Goal: Task Accomplishment & Management: Manage account settings

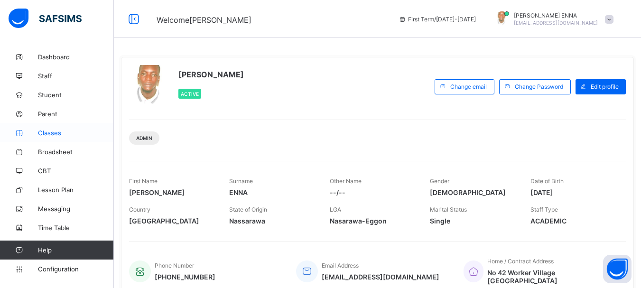
click at [57, 136] on span "Classes" at bounding box center [76, 133] width 76 height 8
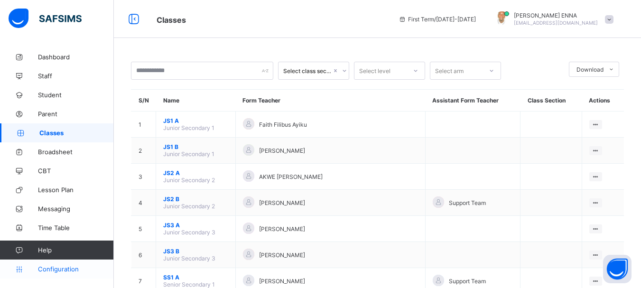
click at [67, 268] on span "Configuration" at bounding box center [75, 269] width 75 height 8
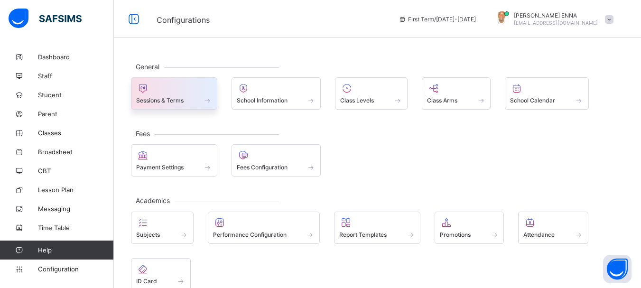
click at [194, 97] on div "Sessions & Terms" at bounding box center [174, 100] width 76 height 8
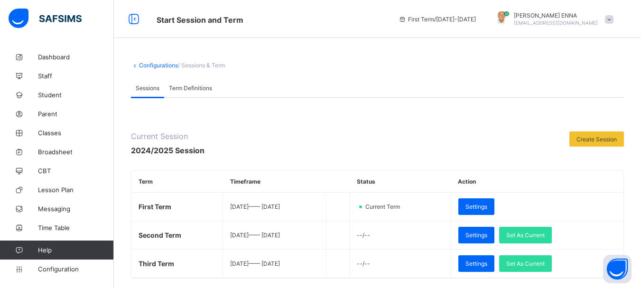
click at [144, 64] on link "Configurations" at bounding box center [158, 65] width 39 height 7
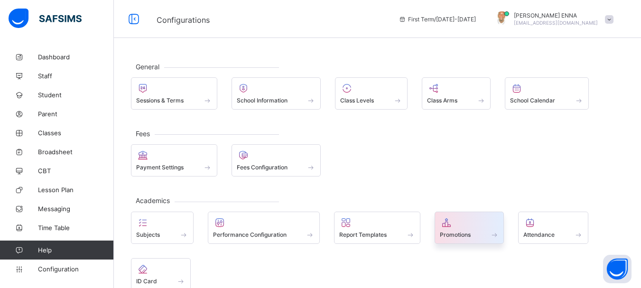
click at [452, 233] on span "Promotions" at bounding box center [455, 234] width 31 height 7
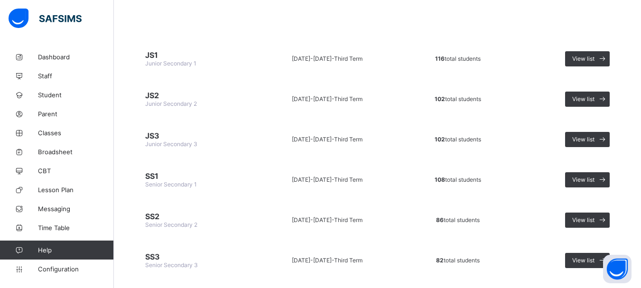
scroll to position [81, 0]
click at [592, 93] on div "View list" at bounding box center [587, 98] width 45 height 15
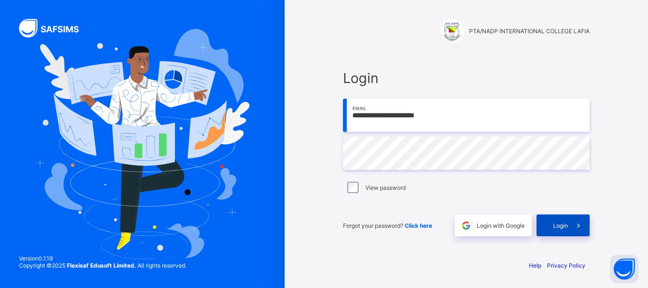
click at [569, 230] on span at bounding box center [579, 225] width 22 height 22
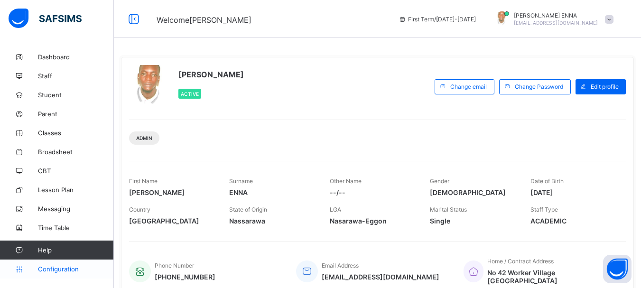
click at [63, 267] on span "Configuration" at bounding box center [75, 269] width 75 height 8
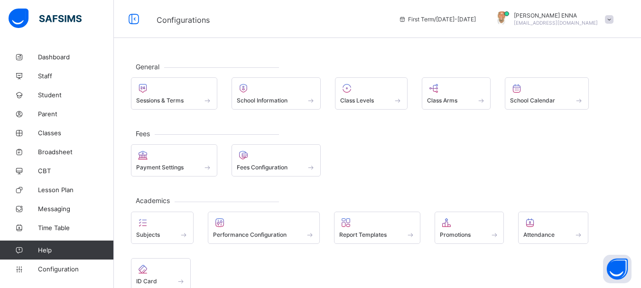
click at [425, 231] on div "Subjects Performance Configuration Report Templates Promotions Attendance ID Ca…" at bounding box center [377, 251] width 493 height 79
click at [460, 221] on div at bounding box center [469, 222] width 59 height 11
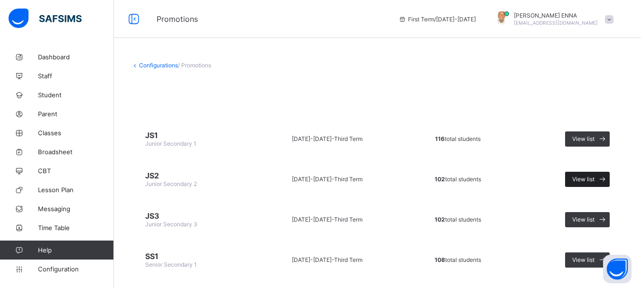
click at [585, 179] on span "View list" at bounding box center [583, 178] width 22 height 7
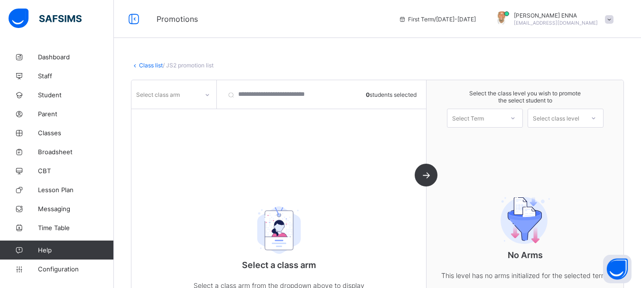
click at [203, 87] on div at bounding box center [207, 94] width 18 height 18
click at [165, 114] on div "A" at bounding box center [174, 115] width 84 height 15
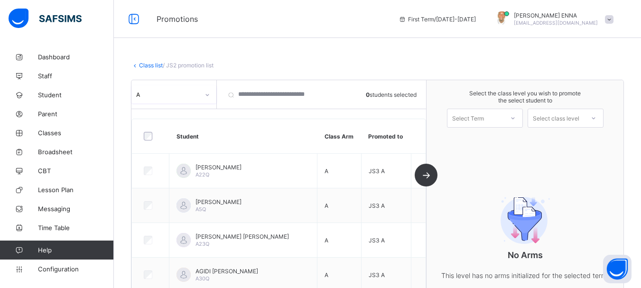
click at [503, 119] on div "Select Term" at bounding box center [475, 117] width 56 height 13
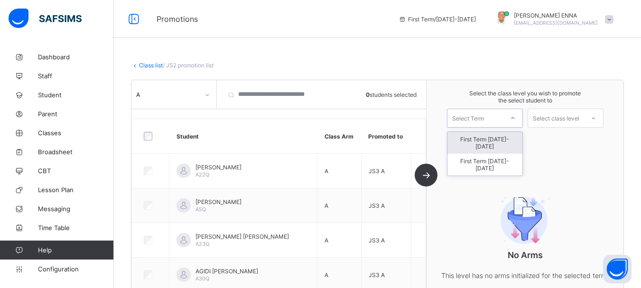
click at [499, 136] on div "First Term [DATE]-[DATE]" at bounding box center [484, 143] width 75 height 22
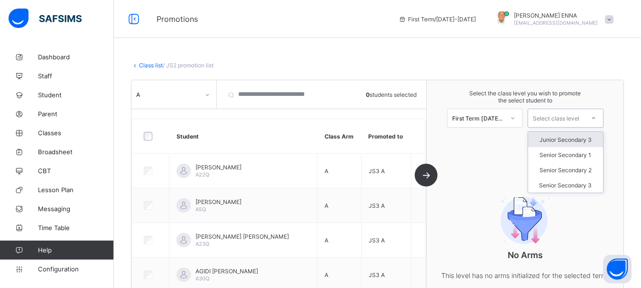
click at [596, 121] on icon at bounding box center [594, 117] width 6 height 9
click at [587, 136] on div "Junior Secondary 3" at bounding box center [565, 139] width 75 height 15
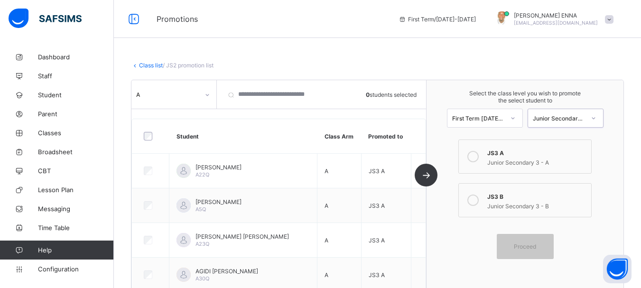
click at [480, 150] on div at bounding box center [472, 156] width 19 height 19
click at [527, 241] on div "Proceed" at bounding box center [525, 246] width 57 height 25
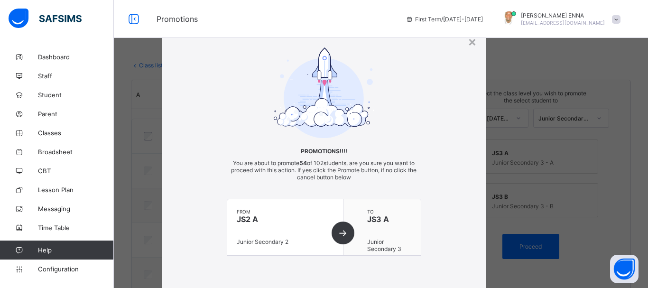
scroll to position [68, 0]
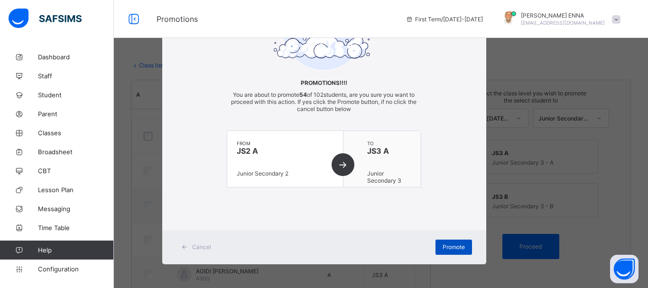
click at [456, 244] on span "Promote" at bounding box center [454, 246] width 22 height 7
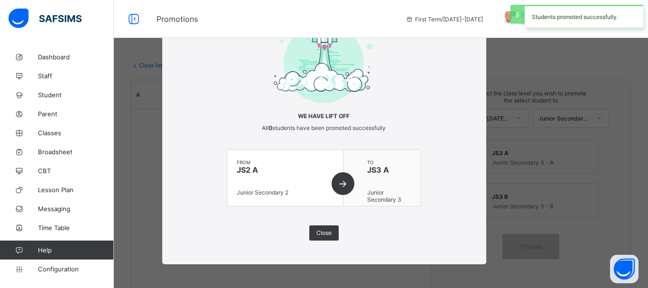
click at [456, 244] on div "× We have lift off All 0 students have been promoted successfully from JS2 A Ju…" at bounding box center [324, 127] width 324 height 276
click at [325, 229] on div "Close" at bounding box center [323, 232] width 29 height 15
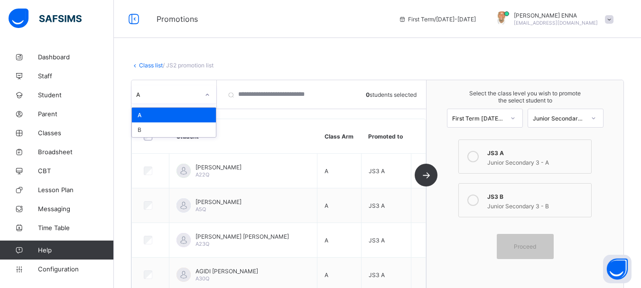
click at [206, 96] on icon at bounding box center [207, 94] width 6 height 9
click at [155, 133] on div "B" at bounding box center [174, 129] width 84 height 15
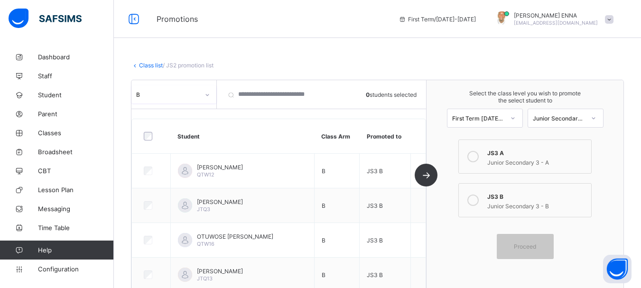
click at [475, 200] on icon at bounding box center [472, 199] width 11 height 11
click at [543, 245] on span "Proceed" at bounding box center [525, 246] width 43 height 7
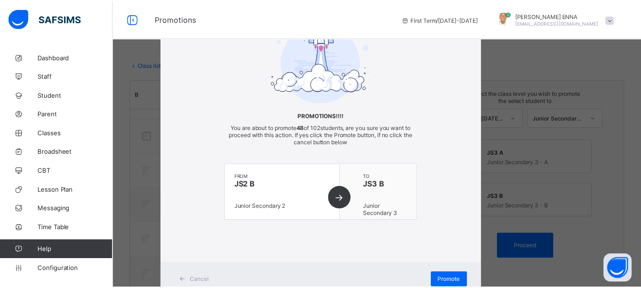
scroll to position [68, 0]
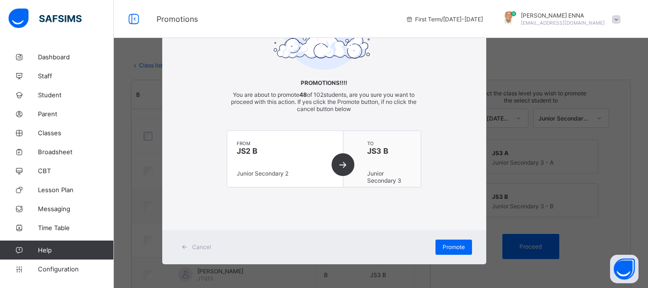
click at [190, 241] on div "Cancel" at bounding box center [197, 247] width 42 height 15
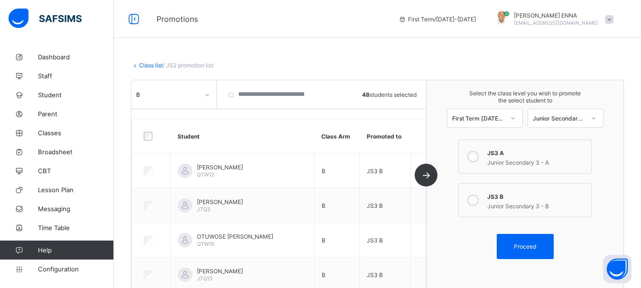
click at [155, 66] on link "Class list" at bounding box center [151, 65] width 24 height 7
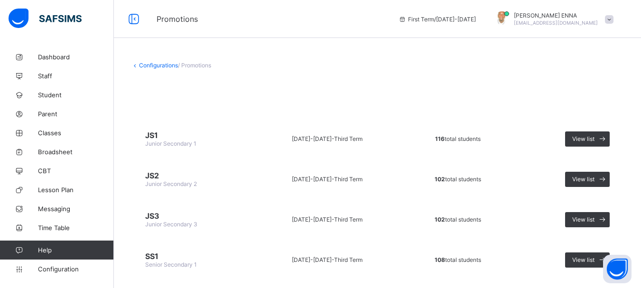
scroll to position [103, 0]
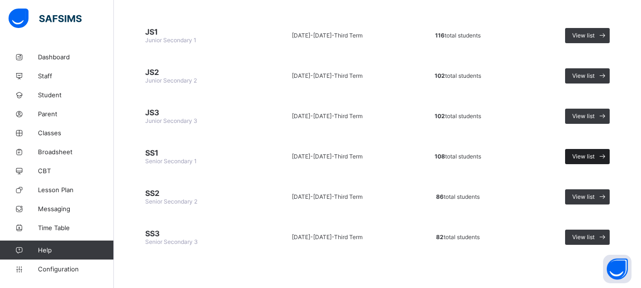
click at [590, 153] on span "View list" at bounding box center [583, 156] width 22 height 7
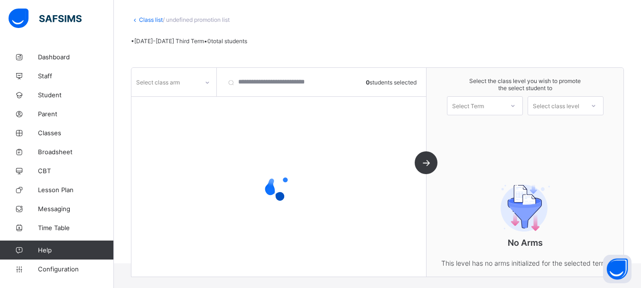
scroll to position [79, 0]
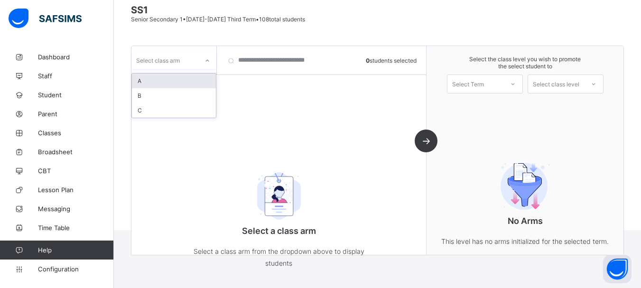
click at [206, 59] on icon at bounding box center [207, 60] width 6 height 9
click at [181, 85] on div "A" at bounding box center [174, 81] width 84 height 15
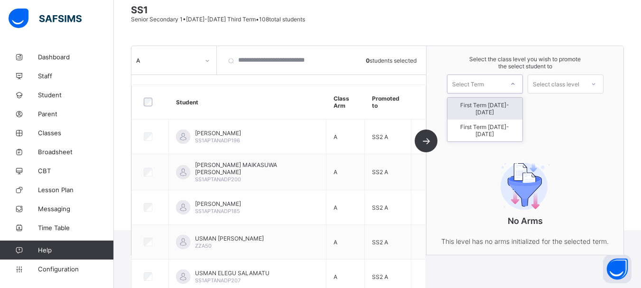
click at [521, 79] on div at bounding box center [512, 84] width 17 height 16
click at [490, 110] on div "First Term [DATE]-[DATE]" at bounding box center [484, 109] width 75 height 22
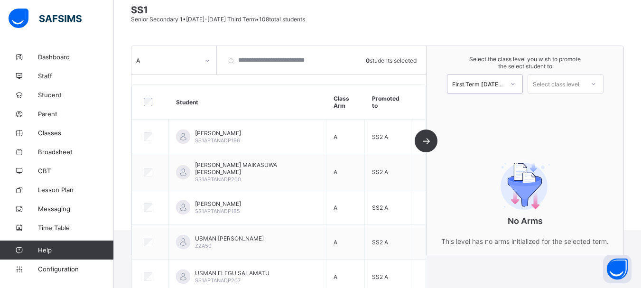
click at [592, 83] on div at bounding box center [593, 84] width 17 height 16
click at [578, 106] on div "Senior Secondary 2" at bounding box center [565, 105] width 75 height 15
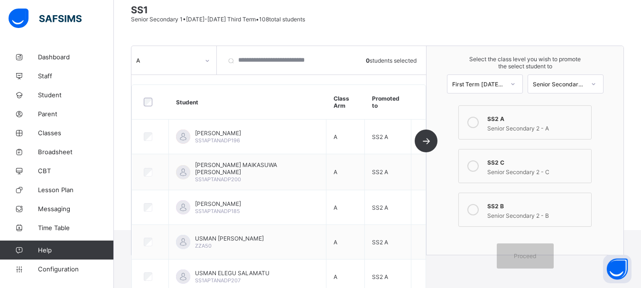
click at [470, 120] on div at bounding box center [472, 122] width 19 height 19
click at [154, 97] on div at bounding box center [150, 102] width 22 height 20
click at [535, 252] on div "Proceed" at bounding box center [525, 255] width 57 height 25
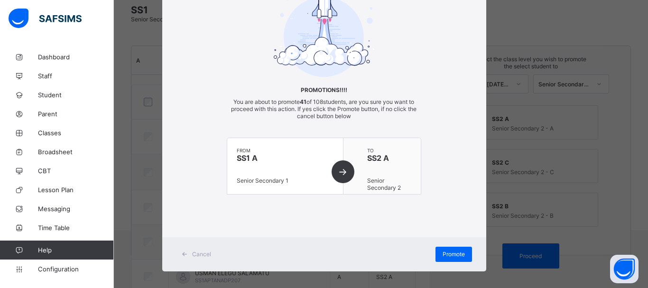
scroll to position [68, 0]
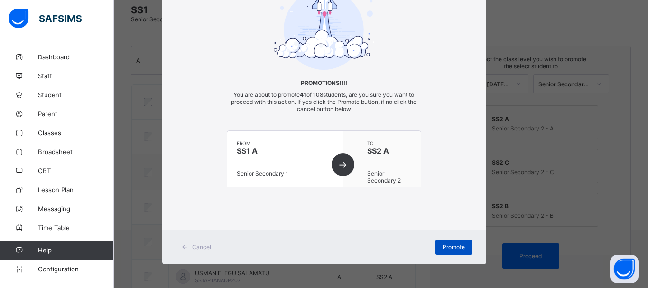
click at [452, 247] on span "Promote" at bounding box center [454, 246] width 22 height 7
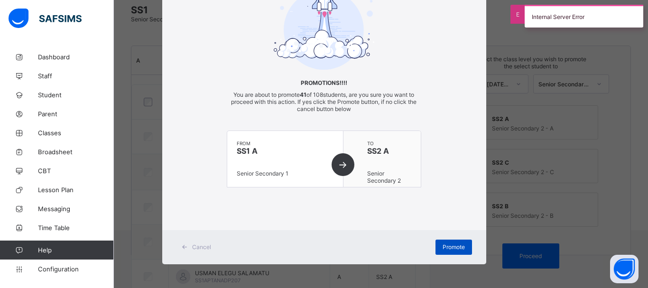
click at [457, 246] on span "Promote" at bounding box center [454, 246] width 22 height 7
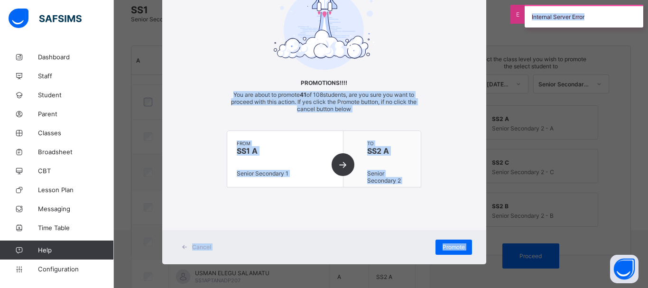
drag, startPoint x: 642, startPoint y: 74, endPoint x: 646, endPoint y: 32, distance: 42.0
click at [646, 32] on div "Promotions First Term / [DATE]-[DATE] [PERSON_NAME] [EMAIL_ADDRESS][DOMAIN_NAME…" at bounding box center [324, 75] width 648 height 309
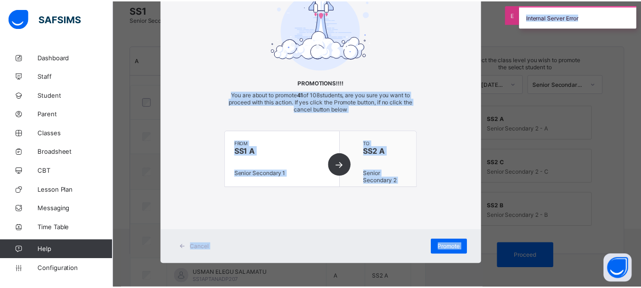
scroll to position [0, 0]
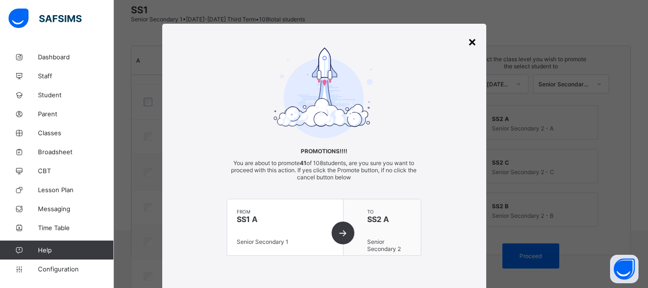
click at [471, 41] on div "×" at bounding box center [472, 41] width 9 height 16
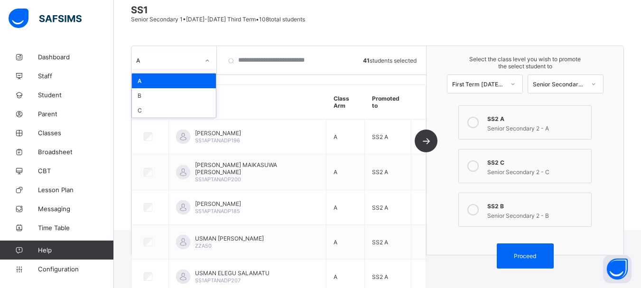
click at [214, 60] on div at bounding box center [207, 60] width 16 height 15
click at [170, 92] on div "B" at bounding box center [174, 95] width 84 height 15
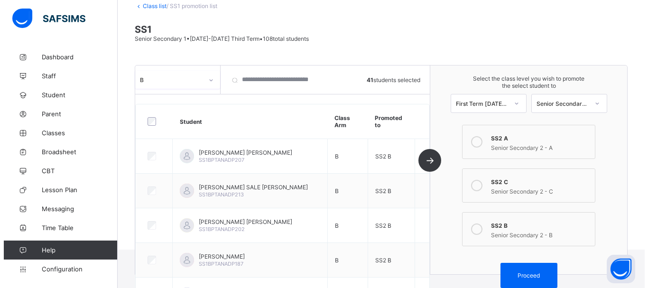
scroll to position [79, 0]
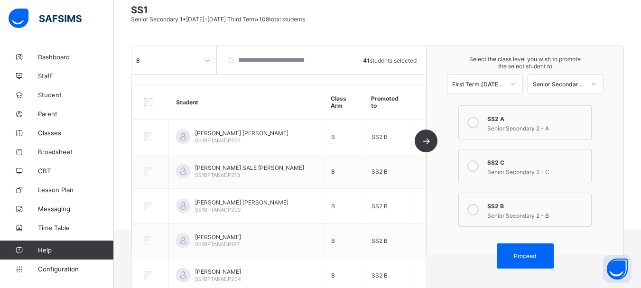
click at [148, 96] on div at bounding box center [150, 102] width 22 height 20
click at [479, 210] on icon at bounding box center [472, 209] width 11 height 11
click at [602, 83] on div at bounding box center [593, 84] width 17 height 16
click at [578, 108] on div "Senior Secondary 2" at bounding box center [565, 105] width 75 height 15
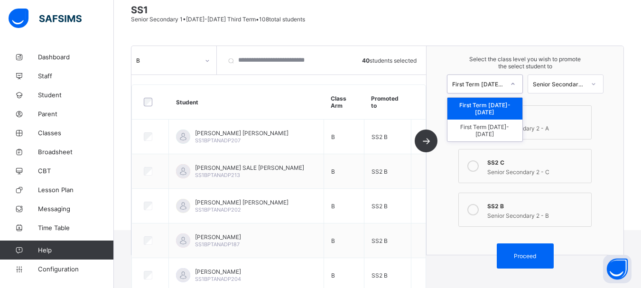
click at [516, 86] on icon at bounding box center [513, 83] width 6 height 9
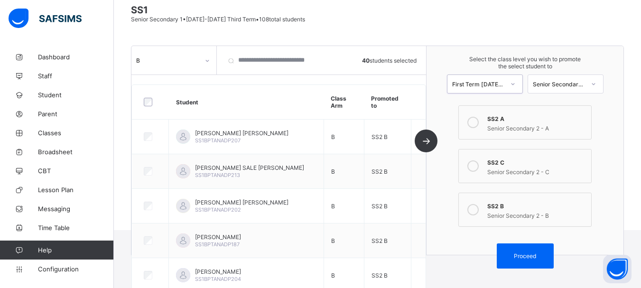
click at [516, 86] on icon at bounding box center [513, 83] width 6 height 9
click at [536, 257] on span "Proceed" at bounding box center [525, 255] width 22 height 7
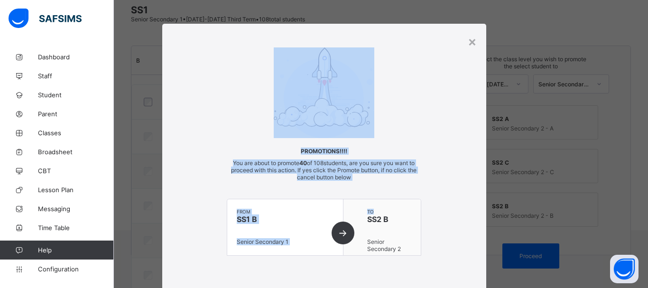
drag, startPoint x: 642, startPoint y: 120, endPoint x: 646, endPoint y: 193, distance: 73.2
click at [646, 193] on div "× Promotions!!!! You are about to promote 40 of 108 students, are you sure you …" at bounding box center [324, 144] width 648 height 288
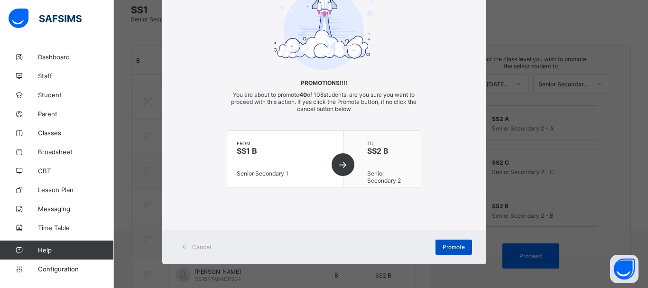
click at [451, 245] on span "Promote" at bounding box center [454, 246] width 22 height 7
click at [451, 245] on div "Promote" at bounding box center [453, 247] width 37 height 15
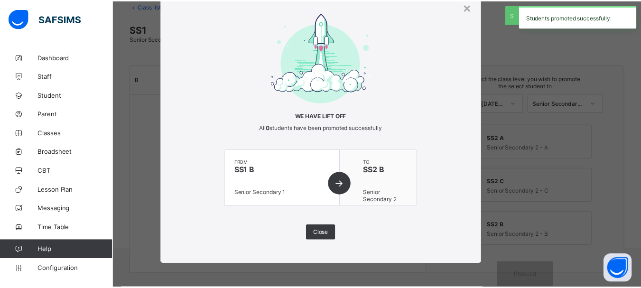
scroll to position [59, 0]
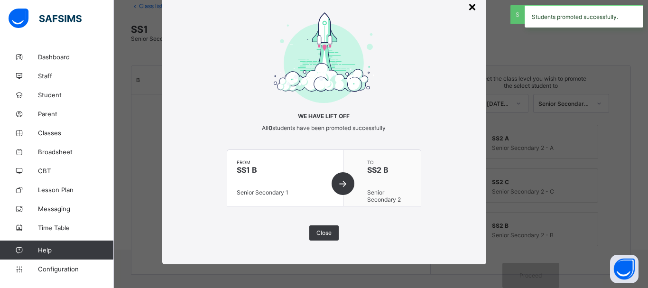
click at [470, 4] on div "×" at bounding box center [472, 6] width 9 height 16
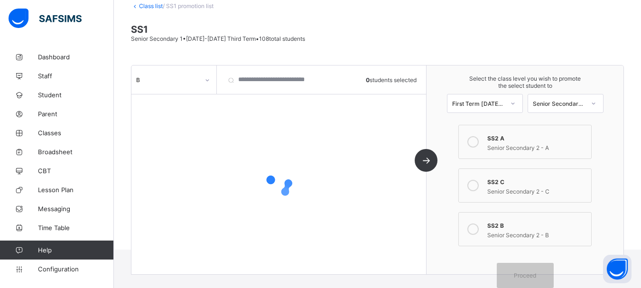
scroll to position [79, 0]
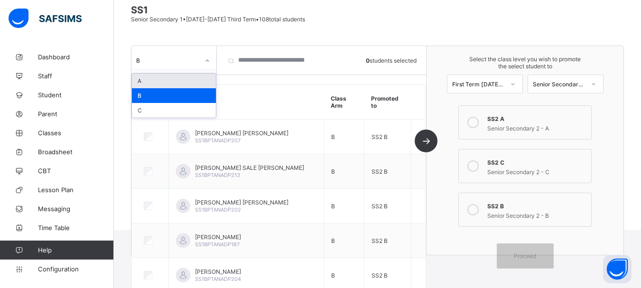
click at [207, 58] on icon at bounding box center [207, 60] width 6 height 9
click at [154, 111] on div "C" at bounding box center [174, 110] width 84 height 15
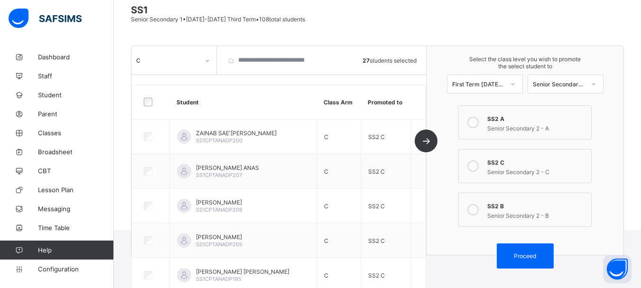
click at [478, 170] on icon at bounding box center [472, 165] width 11 height 11
click at [594, 83] on div at bounding box center [593, 84] width 17 height 16
click at [535, 258] on span "Proceed" at bounding box center [525, 255] width 22 height 7
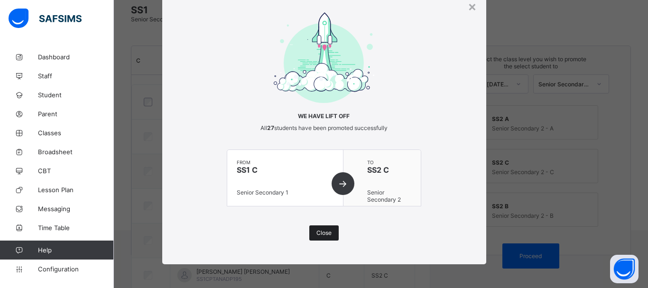
click at [325, 228] on div "Close" at bounding box center [323, 232] width 29 height 15
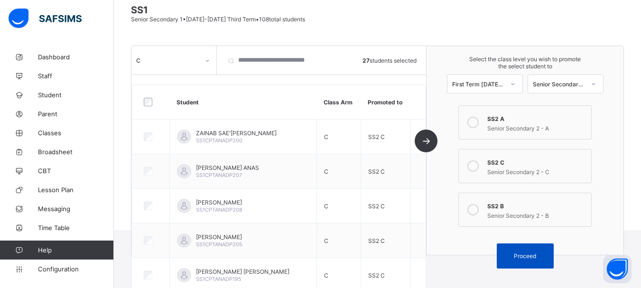
click at [534, 249] on div "Proceed" at bounding box center [525, 255] width 57 height 25
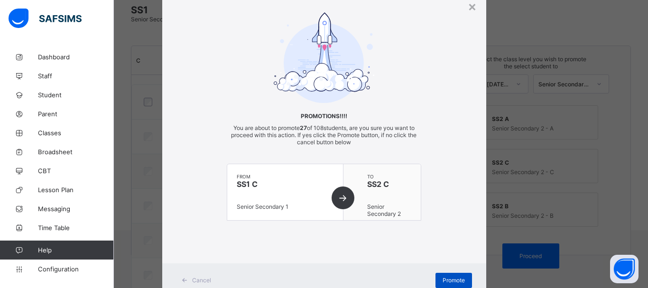
click at [454, 281] on span "Promote" at bounding box center [454, 280] width 22 height 7
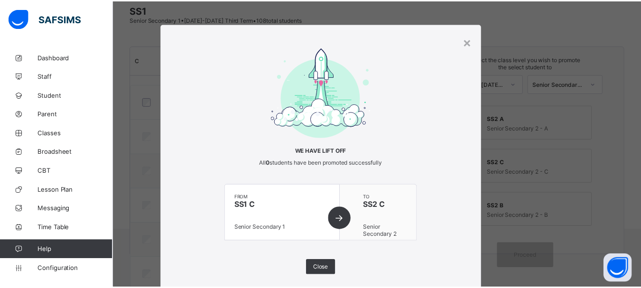
scroll to position [35, 0]
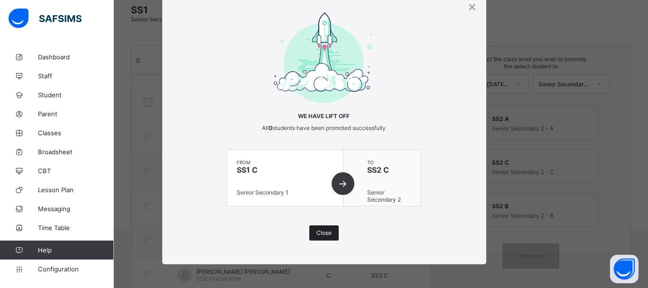
click at [317, 237] on div "Close" at bounding box center [323, 232] width 29 height 15
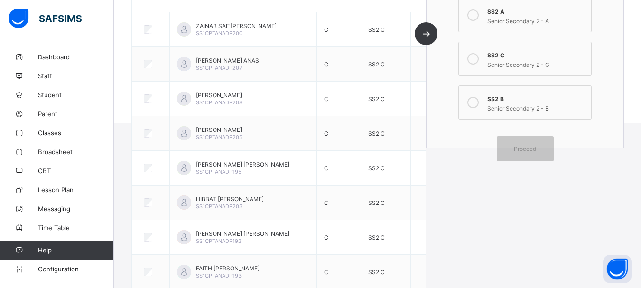
scroll to position [0, 0]
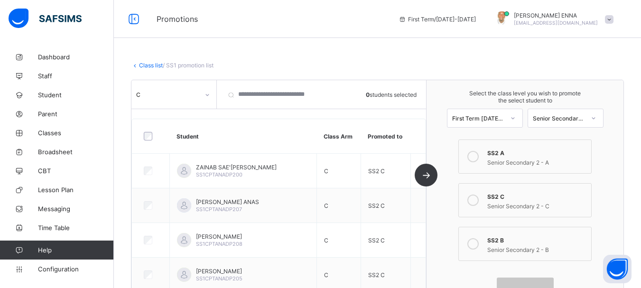
click at [149, 65] on link "Class list" at bounding box center [151, 65] width 24 height 7
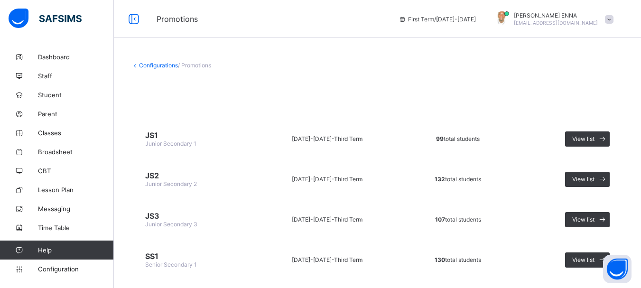
scroll to position [103, 0]
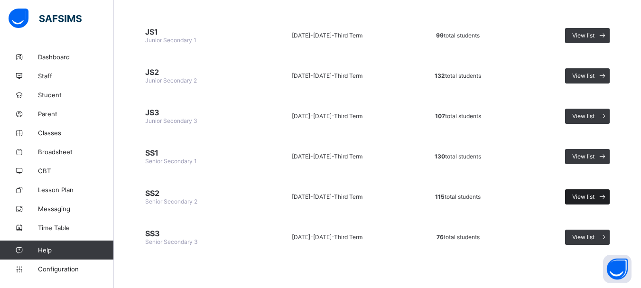
click at [591, 198] on span "View list" at bounding box center [583, 196] width 22 height 7
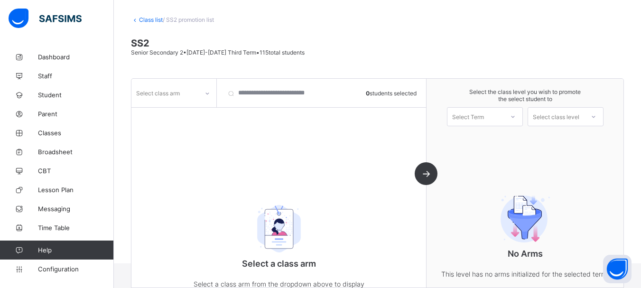
scroll to position [79, 0]
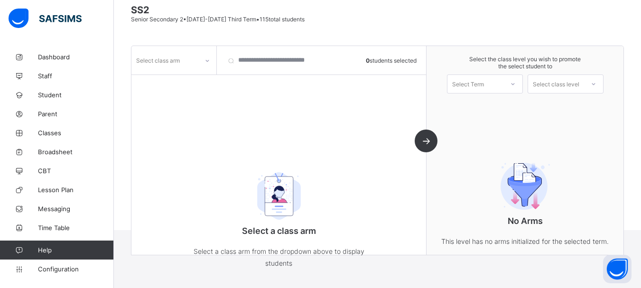
click at [208, 56] on div at bounding box center [207, 60] width 16 height 15
click at [167, 81] on div "A" at bounding box center [174, 81] width 84 height 15
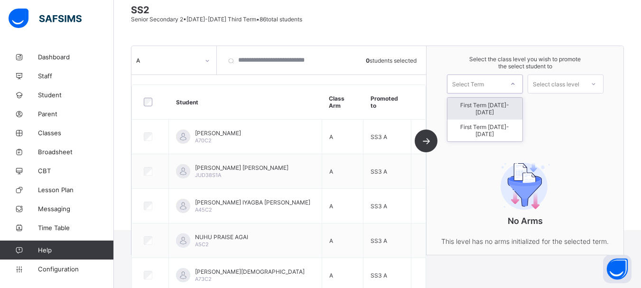
click at [515, 79] on div at bounding box center [512, 84] width 17 height 16
click at [495, 106] on div "First Term [DATE]-[DATE]" at bounding box center [484, 109] width 75 height 22
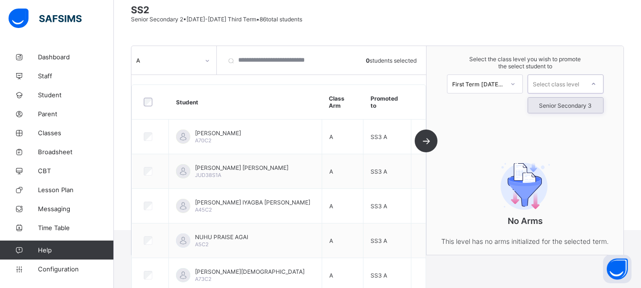
click at [596, 81] on icon at bounding box center [594, 83] width 6 height 9
click at [582, 103] on div "Senior Secondary 3" at bounding box center [565, 105] width 75 height 15
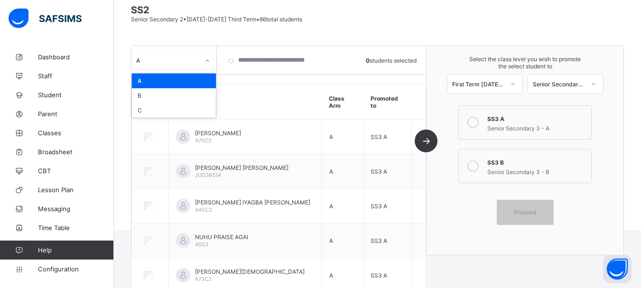
click at [206, 60] on icon at bounding box center [207, 60] width 6 height 9
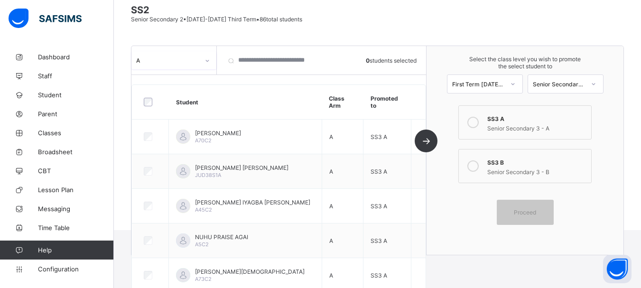
click at [206, 60] on icon at bounding box center [207, 60] width 6 height 9
click at [516, 84] on icon at bounding box center [513, 83] width 6 height 9
click at [59, 272] on span "Configuration" at bounding box center [75, 269] width 75 height 8
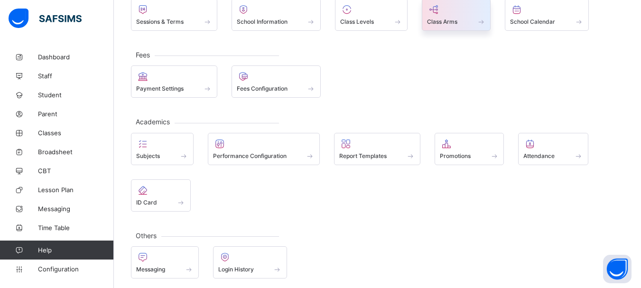
click at [448, 16] on span at bounding box center [456, 16] width 59 height 2
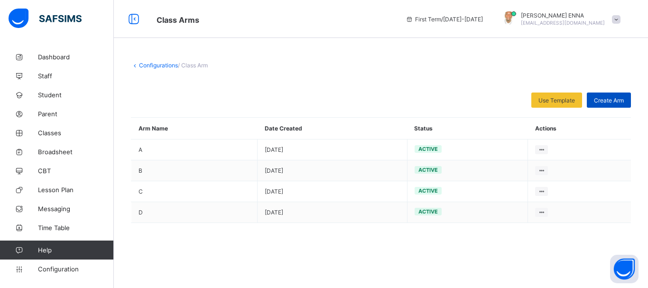
click at [617, 97] on span "Create Arm" at bounding box center [609, 100] width 30 height 7
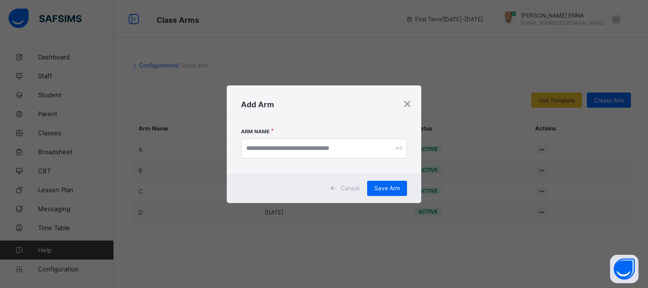
drag, startPoint x: 404, startPoint y: 108, endPoint x: 393, endPoint y: 99, distance: 13.9
click at [393, 99] on div "Add Arm" at bounding box center [324, 104] width 194 height 38
click at [408, 102] on div "×" at bounding box center [407, 103] width 9 height 16
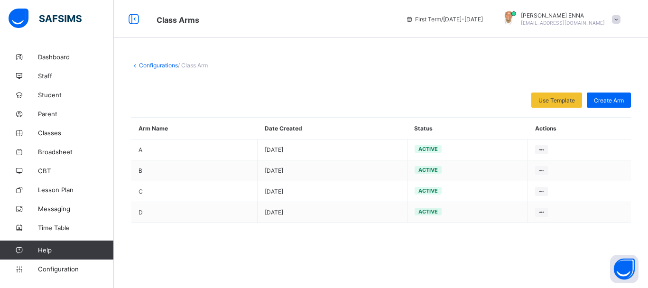
click at [145, 63] on link "Configurations" at bounding box center [158, 65] width 39 height 7
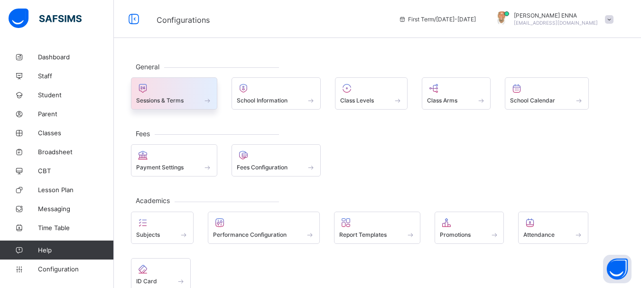
click at [211, 94] on span at bounding box center [174, 95] width 76 height 2
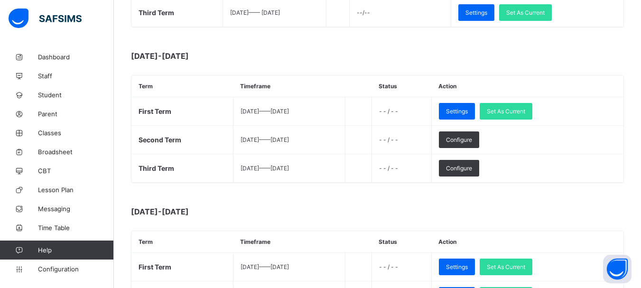
scroll to position [258, 0]
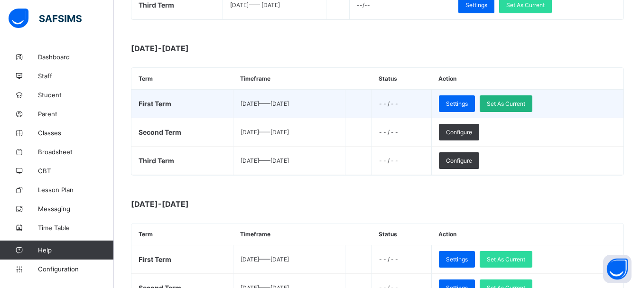
click at [525, 101] on span "Set As Current" at bounding box center [506, 103] width 38 height 7
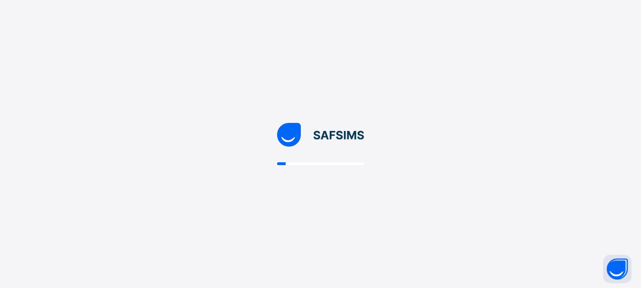
scroll to position [0, 0]
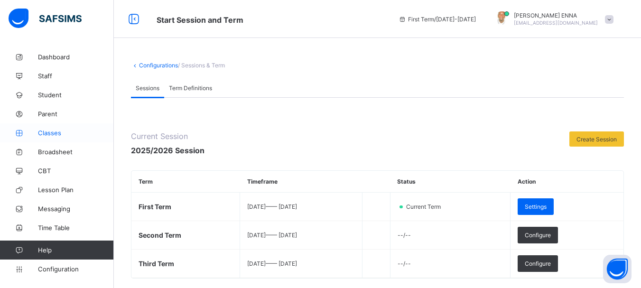
click at [51, 133] on span "Classes" at bounding box center [76, 133] width 76 height 8
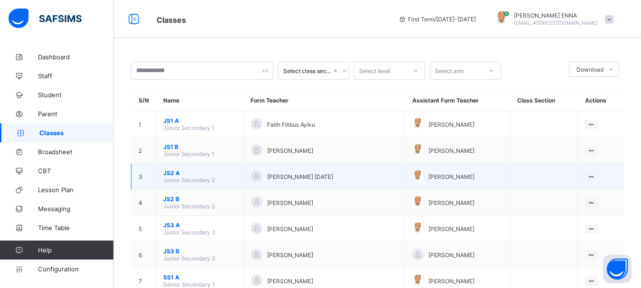
click at [173, 175] on span "JS2 A" at bounding box center [199, 172] width 73 height 7
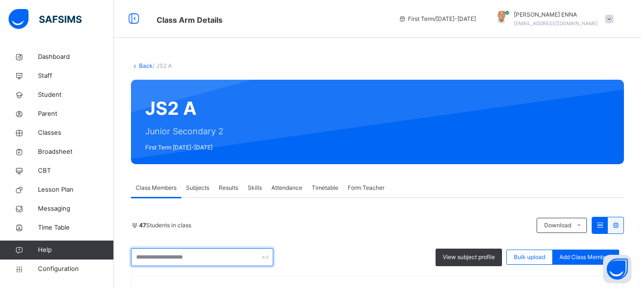
click at [180, 256] on input "text" at bounding box center [202, 257] width 142 height 18
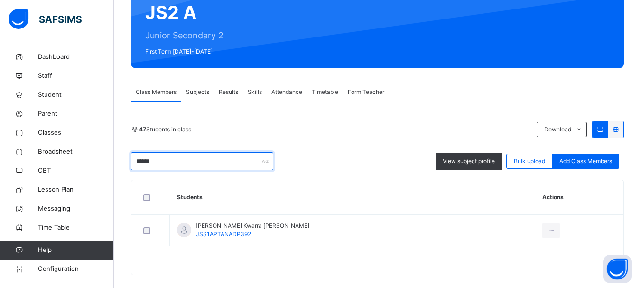
scroll to position [107, 0]
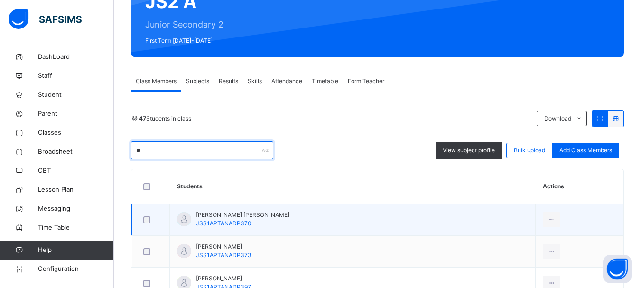
type input "*"
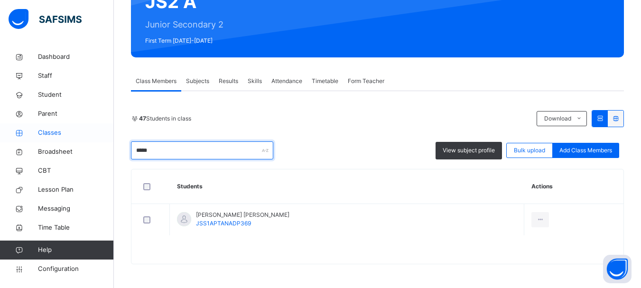
type input "*****"
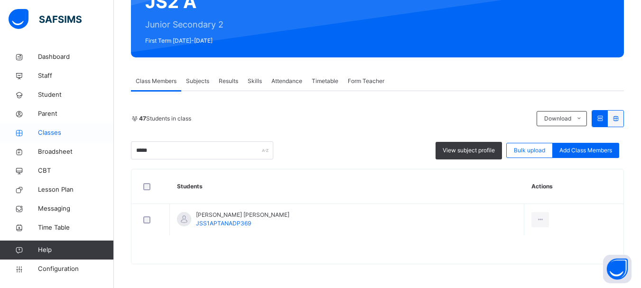
click at [55, 133] on span "Classes" at bounding box center [76, 132] width 76 height 9
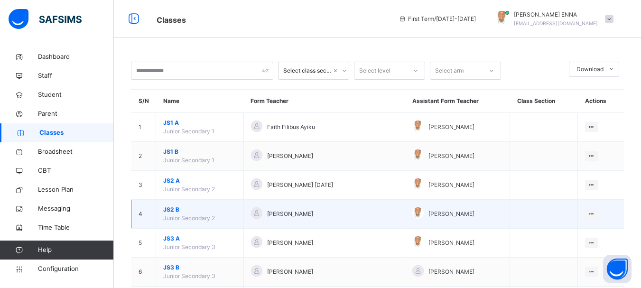
click at [175, 209] on span "JS2 B" at bounding box center [199, 209] width 73 height 9
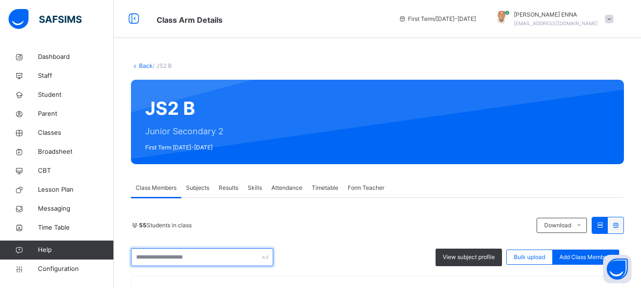
click at [212, 253] on input "text" at bounding box center [202, 257] width 142 height 18
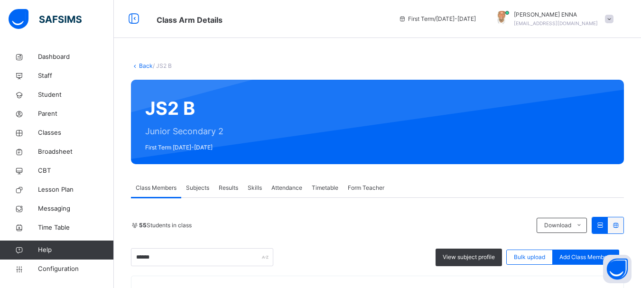
click at [428, 221] on div "55 Students in class" at bounding box center [331, 225] width 401 height 9
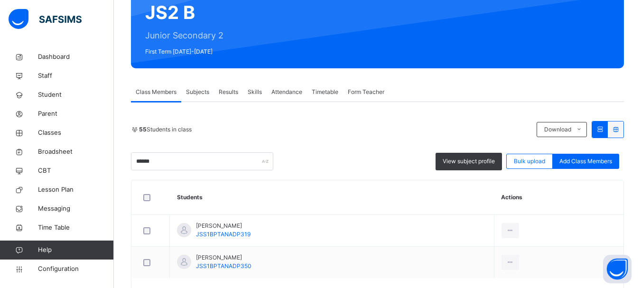
scroll to position [138, 0]
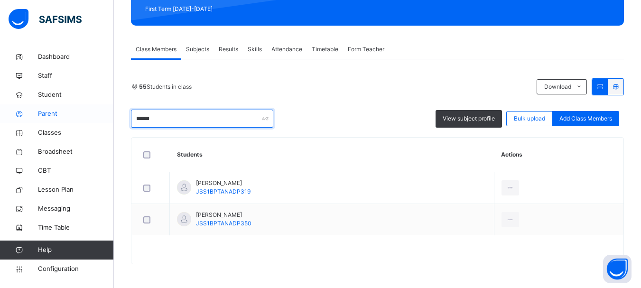
drag, startPoint x: 175, startPoint y: 121, endPoint x: 83, endPoint y: 122, distance: 92.5
click at [83, 122] on div "Class Arm Details First Term / [DATE]-[DATE] [PERSON_NAME] [EMAIL_ADDRESS][DOMA…" at bounding box center [320, 75] width 641 height 426
type input "*"
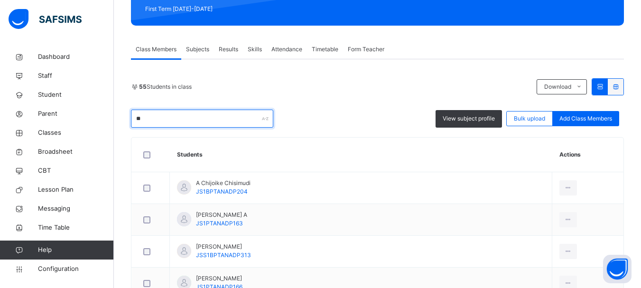
type input "*"
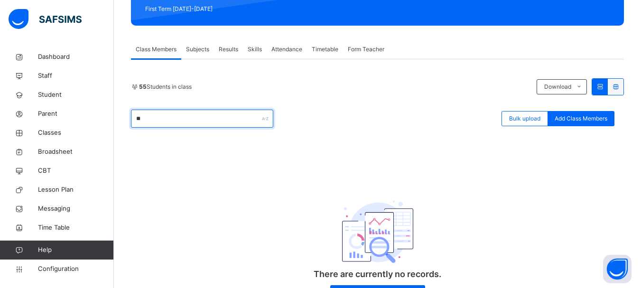
type input "*"
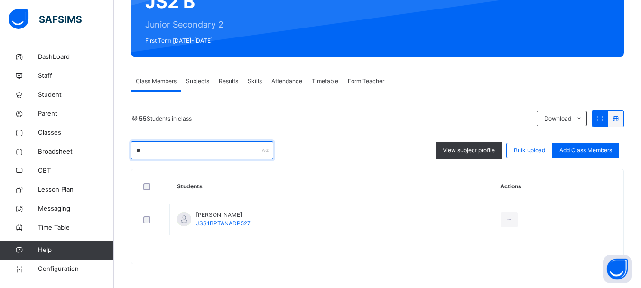
type input "*"
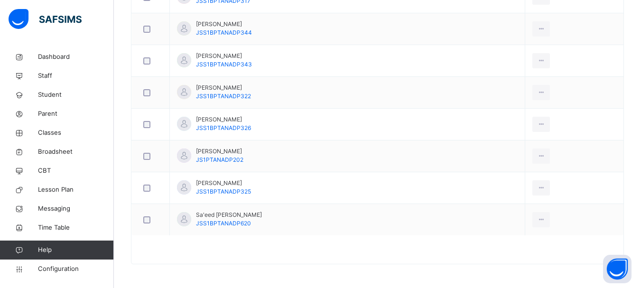
scroll to position [0, 0]
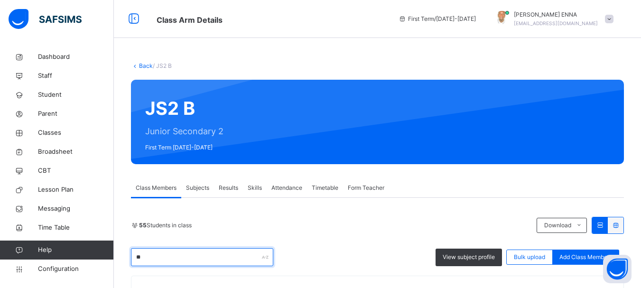
type input "**"
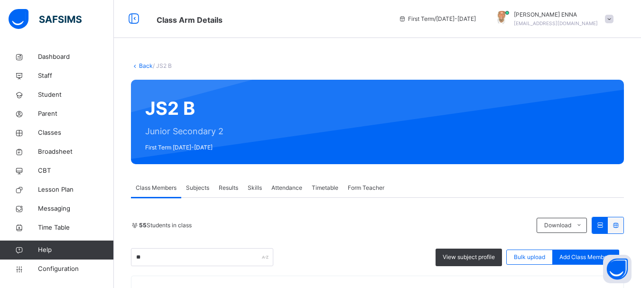
click at [144, 65] on link "Back" at bounding box center [146, 65] width 14 height 7
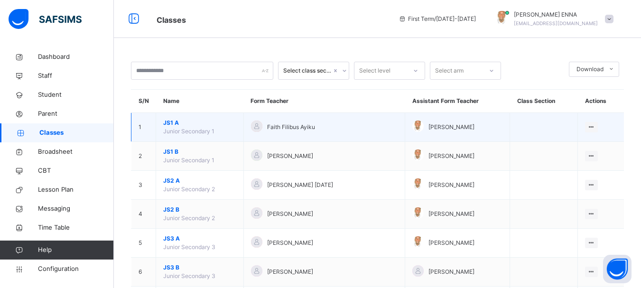
click at [172, 123] on span "JS1 A" at bounding box center [199, 123] width 73 height 9
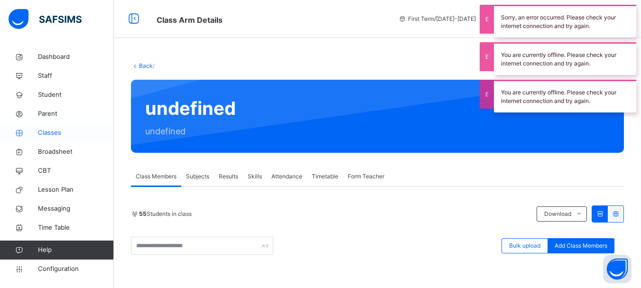
click at [45, 133] on span "Classes" at bounding box center [76, 132] width 76 height 9
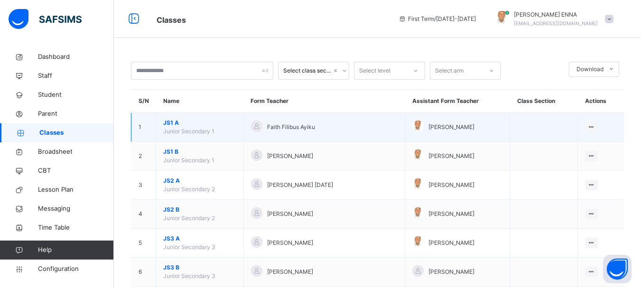
click at [174, 123] on span "JS1 A" at bounding box center [199, 123] width 73 height 9
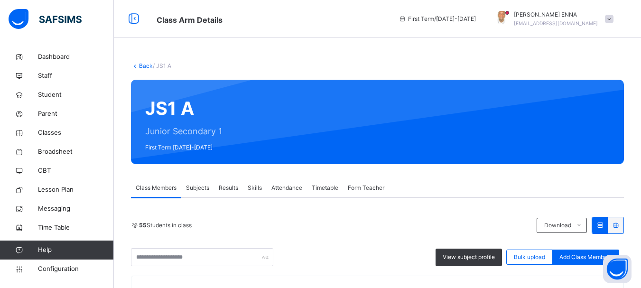
click at [141, 66] on link "Back" at bounding box center [146, 65] width 14 height 7
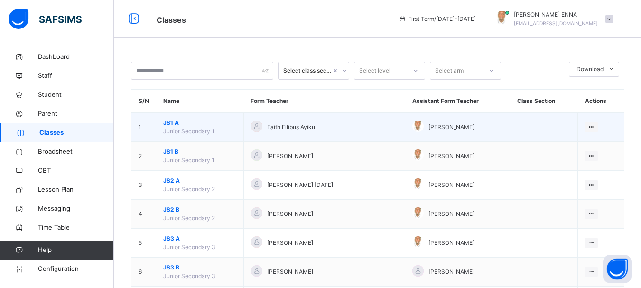
click at [174, 124] on span "JS1 A" at bounding box center [199, 123] width 73 height 9
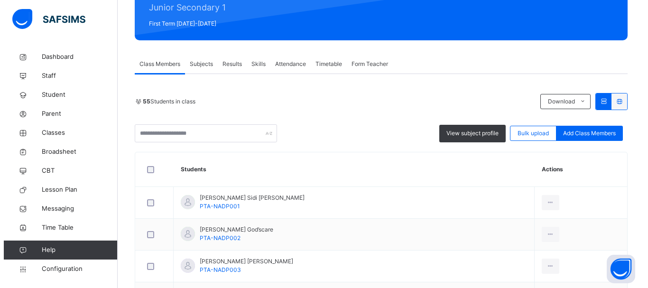
scroll to position [121, 0]
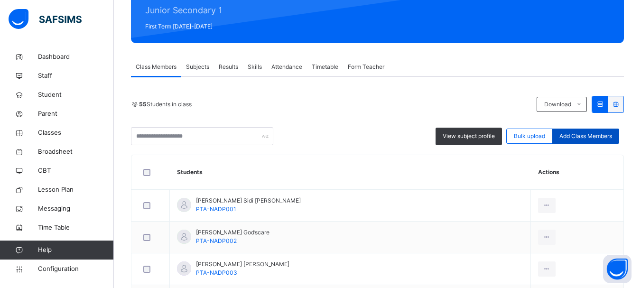
click at [592, 136] on span "Add Class Members" at bounding box center [585, 136] width 53 height 9
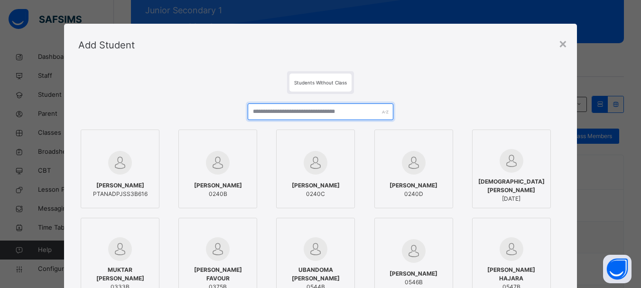
click at [327, 109] on input "text" at bounding box center [320, 111] width 145 height 17
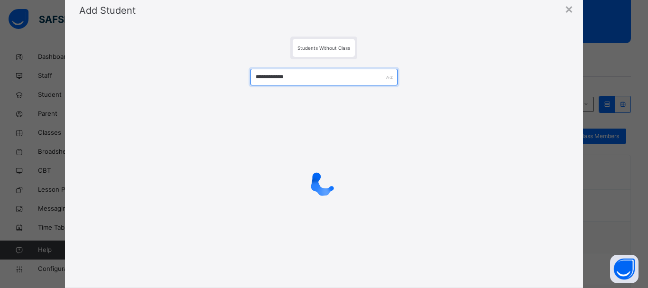
scroll to position [34, 0]
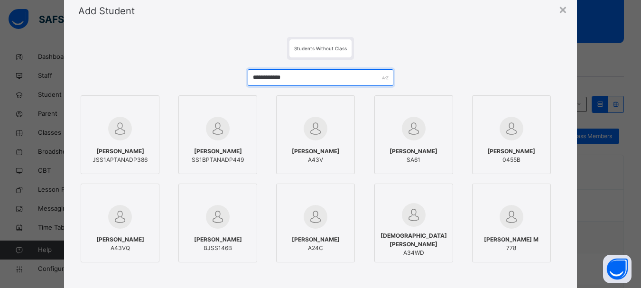
type input "**********"
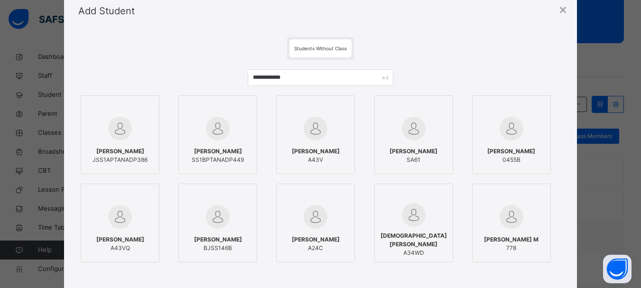
click at [138, 127] on div at bounding box center [120, 129] width 68 height 28
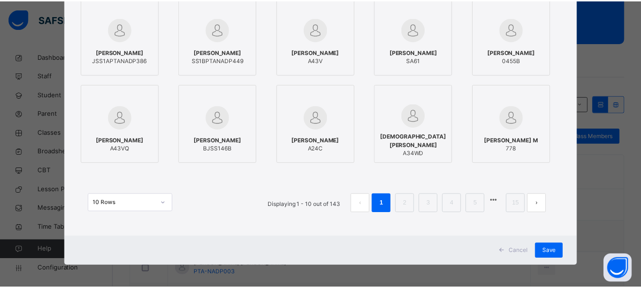
scroll to position [132, 0]
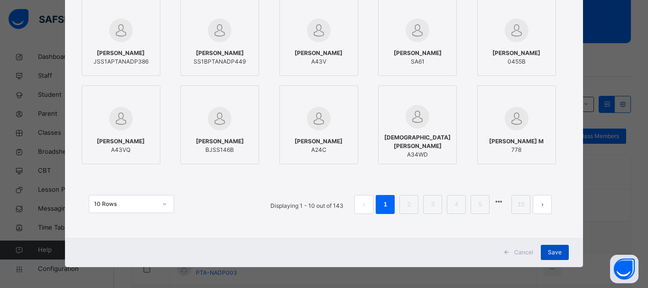
click at [554, 248] on span "Save" at bounding box center [555, 252] width 14 height 9
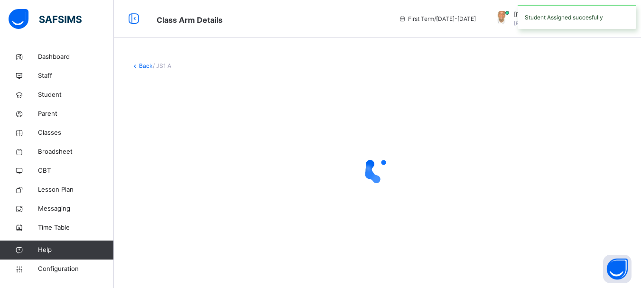
scroll to position [0, 0]
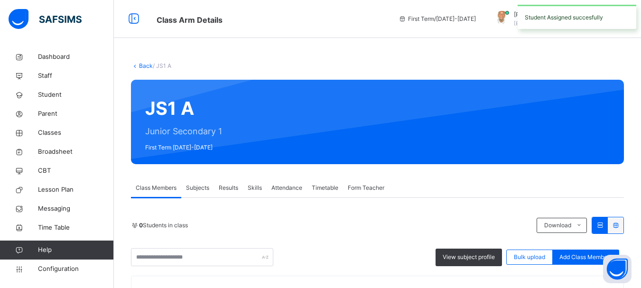
drag, startPoint x: 643, startPoint y: 44, endPoint x: 646, endPoint y: 38, distance: 6.6
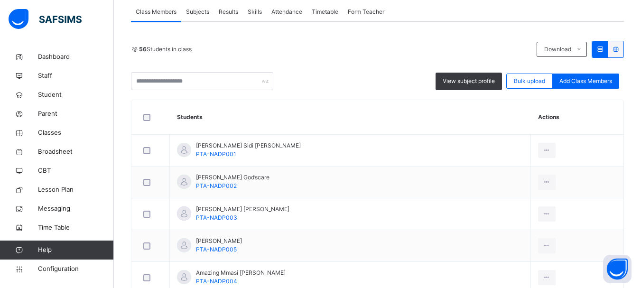
scroll to position [157, 0]
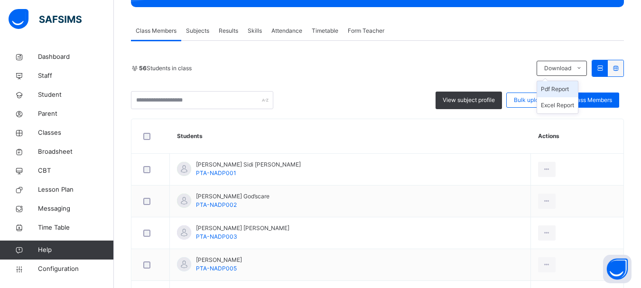
click at [563, 92] on li "Pdf Report" at bounding box center [557, 89] width 41 height 16
click at [557, 87] on li "Pdf Report" at bounding box center [557, 89] width 41 height 16
click at [568, 108] on li "Excel Report" at bounding box center [557, 105] width 41 height 16
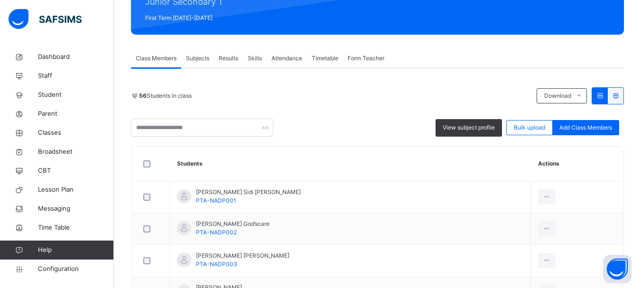
scroll to position [132, 0]
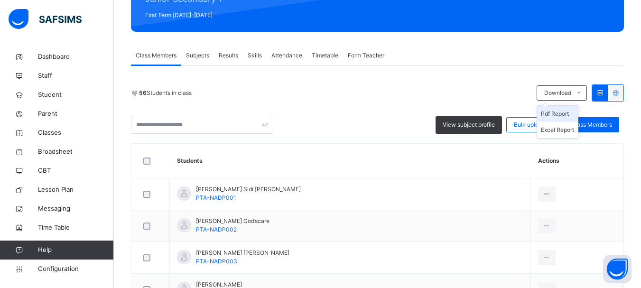
click at [568, 116] on li "Pdf Report" at bounding box center [557, 114] width 41 height 16
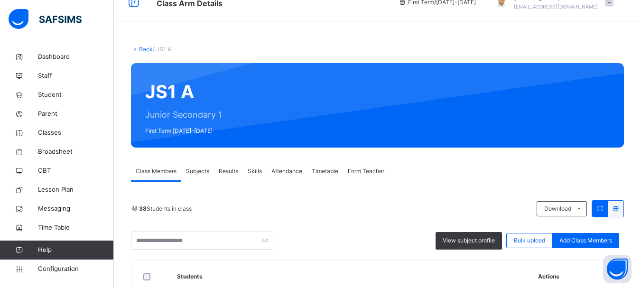
scroll to position [19, 0]
